Goal: Information Seeking & Learning: Learn about a topic

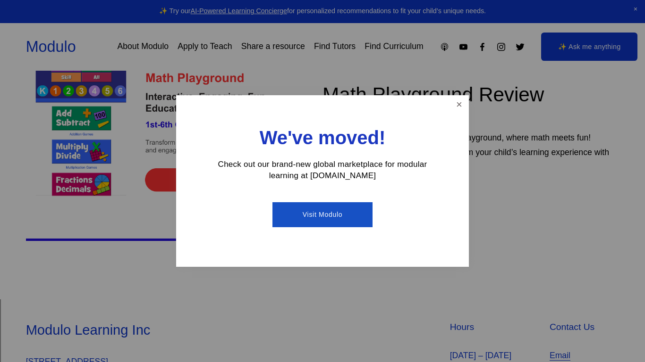
scroll to position [337, 0]
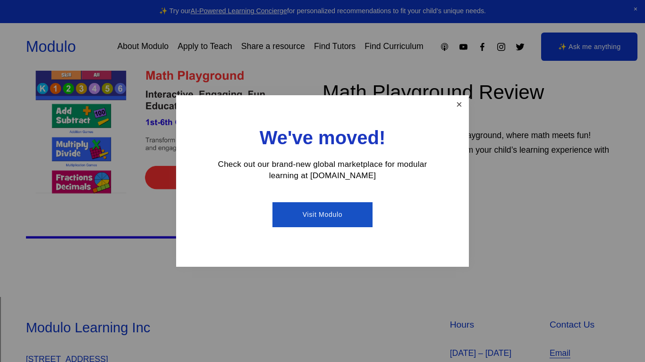
click at [459, 98] on link "Close" at bounding box center [459, 105] width 17 height 17
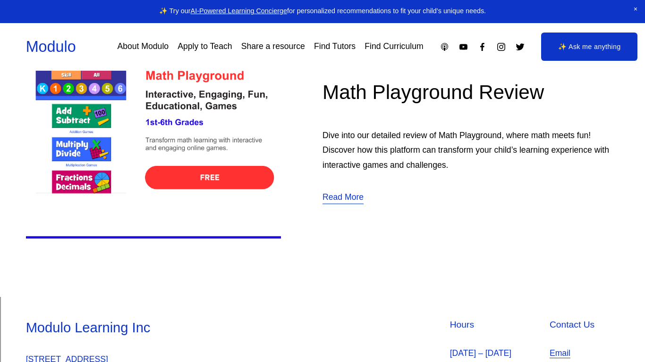
click at [96, 110] on img at bounding box center [153, 129] width 255 height 255
click at [63, 84] on img at bounding box center [153, 129] width 255 height 255
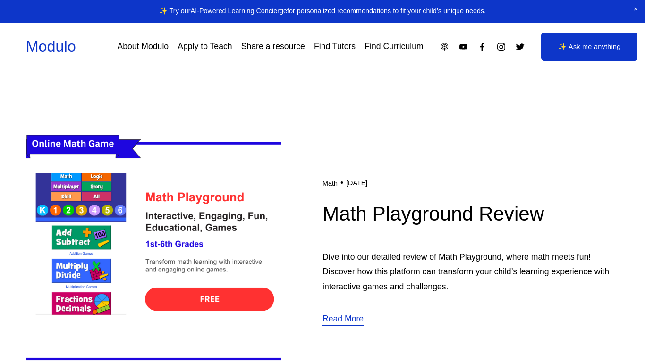
scroll to position [226, 0]
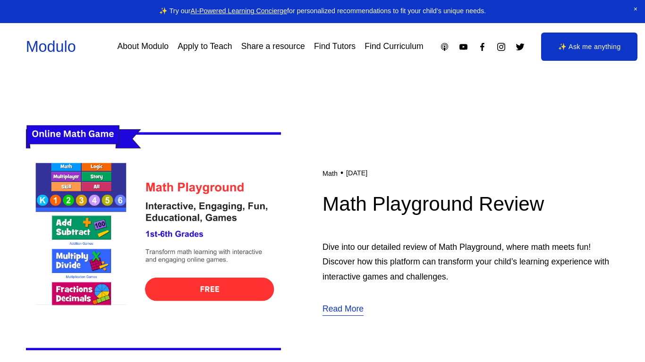
click at [211, 286] on img at bounding box center [153, 241] width 255 height 255
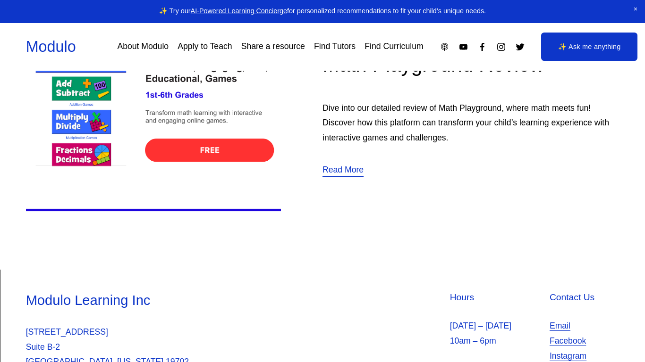
scroll to position [437, 0]
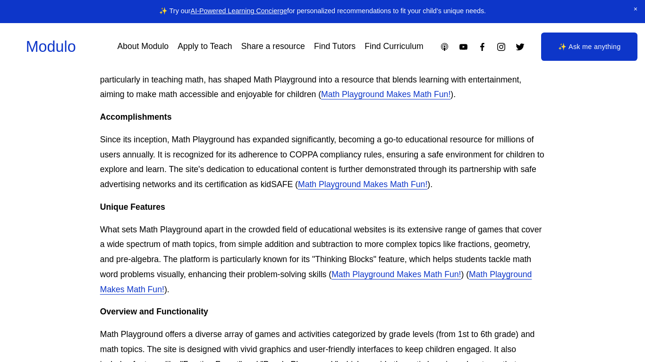
scroll to position [434, 0]
